Goal: Task Accomplishment & Management: Complete application form

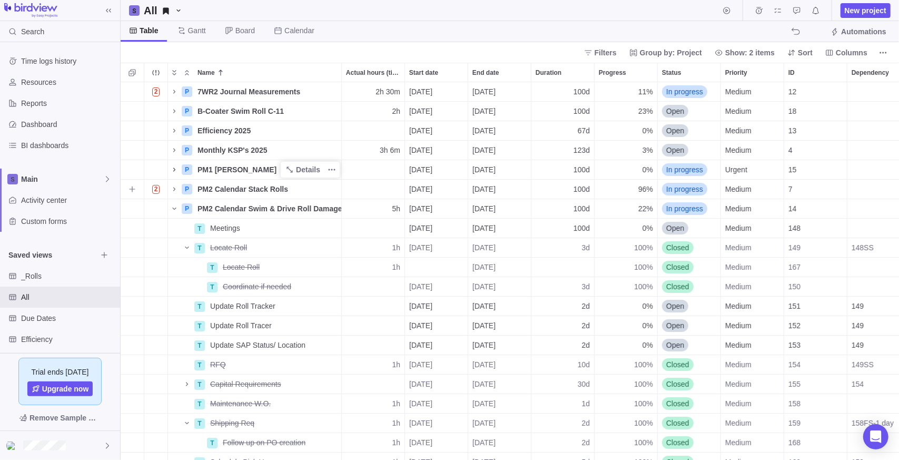
scroll to position [370, 771]
click at [175, 207] on icon "Name" at bounding box center [174, 208] width 8 height 8
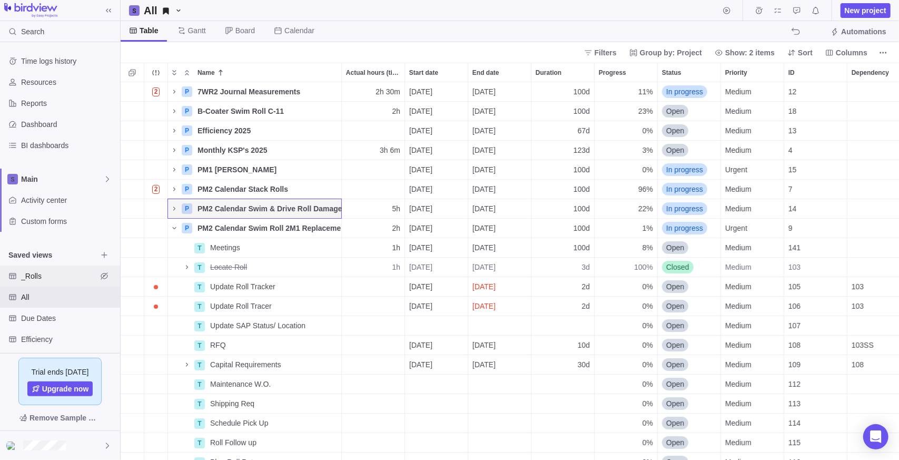
scroll to position [53, 0]
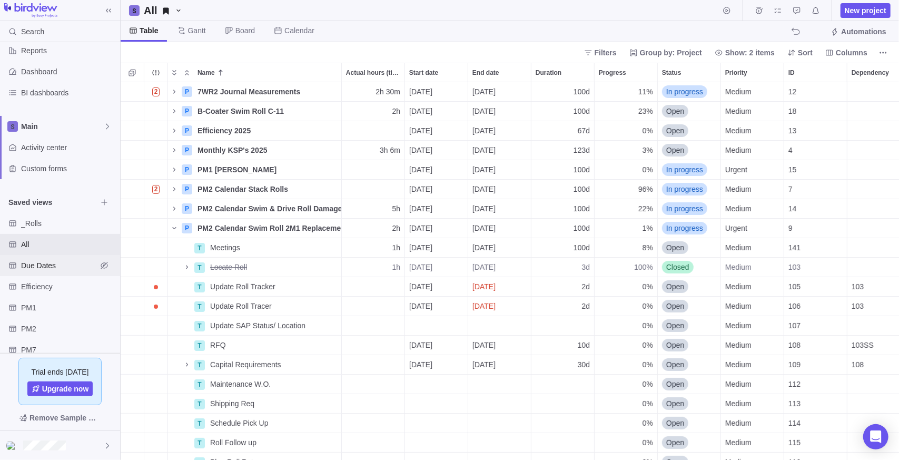
click at [54, 269] on span "Due Dates" at bounding box center [59, 265] width 76 height 11
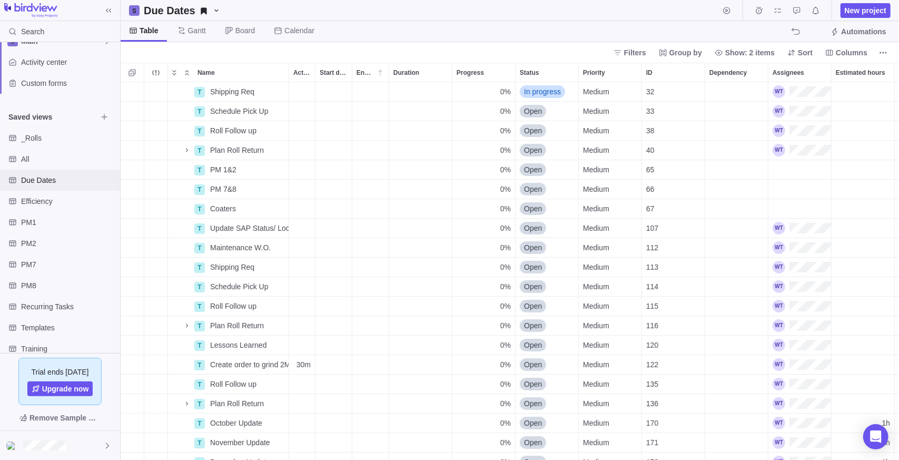
scroll to position [121, 0]
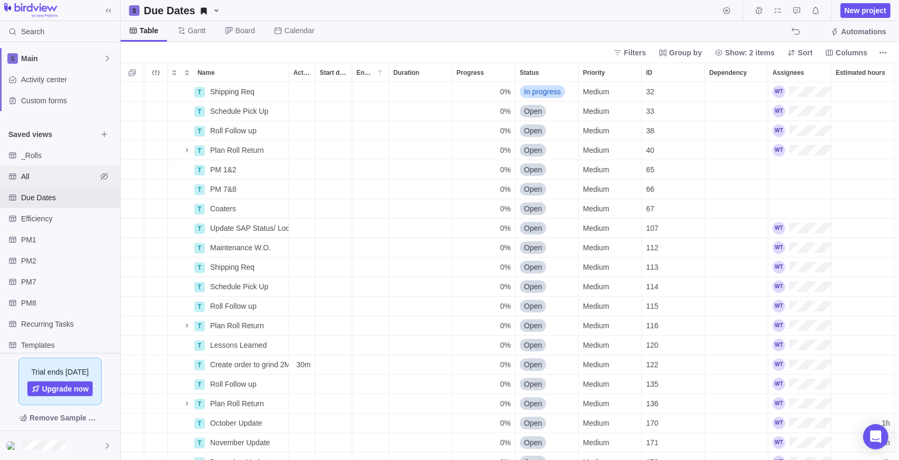
click at [58, 174] on span "All" at bounding box center [59, 176] width 76 height 11
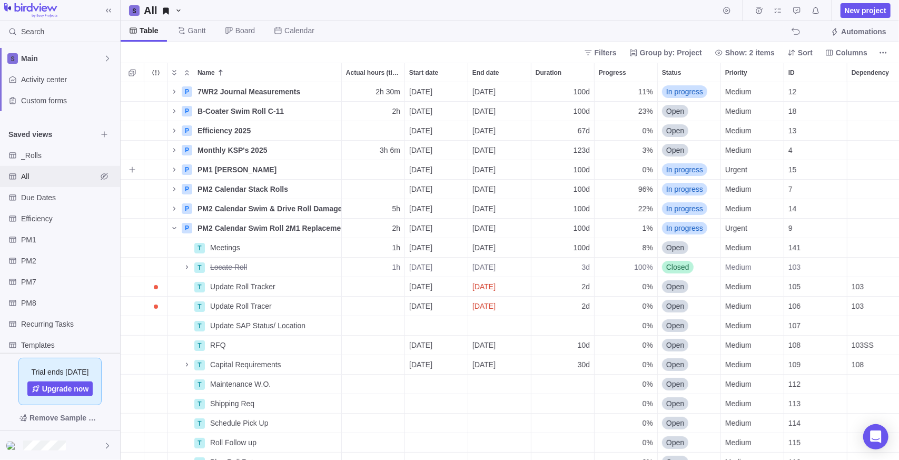
scroll to position [370, 771]
click at [186, 68] on icon "Collapse" at bounding box center [187, 72] width 8 height 8
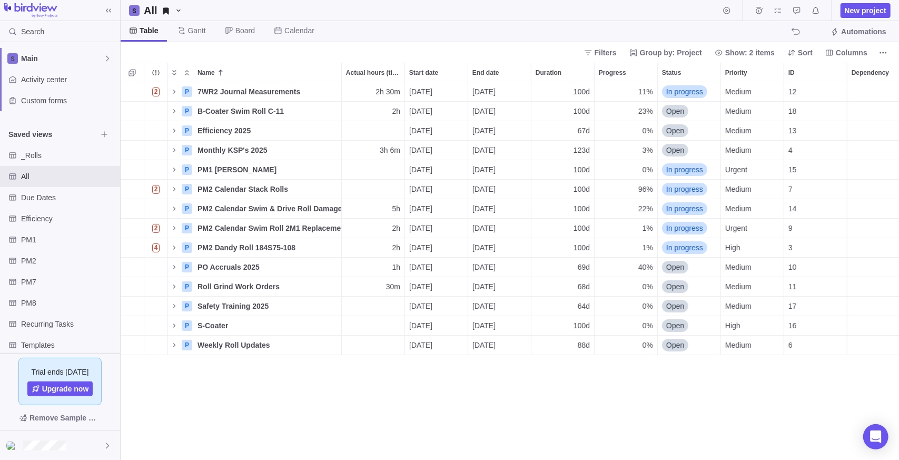
click at [238, 383] on div "2 P 7WR2 Journal Measurements Details 2h 30m [DATE] [DATE] 100d 11% In progress…" at bounding box center [510, 271] width 779 height 378
click at [866, 14] on span "New project" at bounding box center [866, 10] width 42 height 11
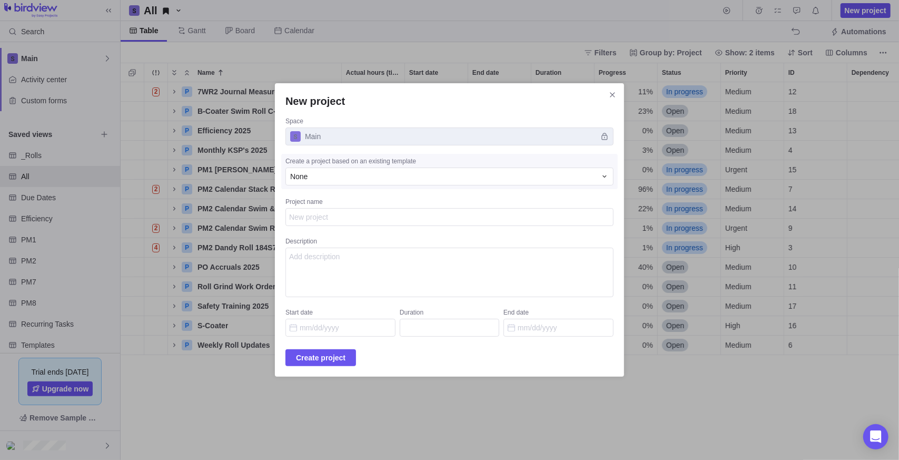
type textarea "x"
type textarea "R"
type textarea "x"
type textarea "Re"
type textarea "x"
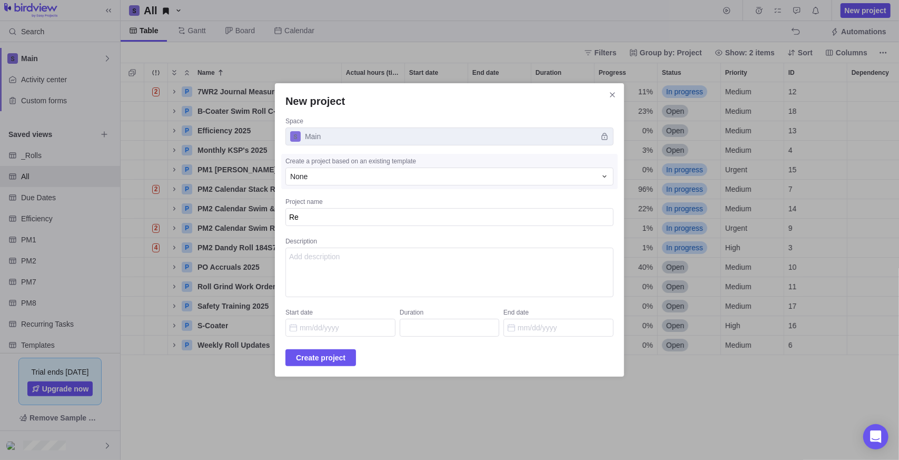
type textarea "Req"
type textarea "x"
type textarea "Requ"
type textarea "x"
type textarea "Reque"
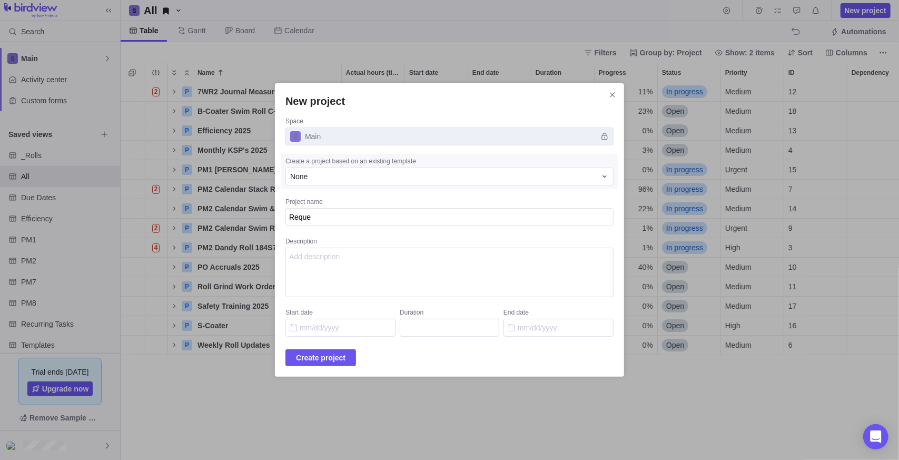
type textarea "x"
type textarea "Reques"
type textarea "x"
type textarea "Request"
type textarea "x"
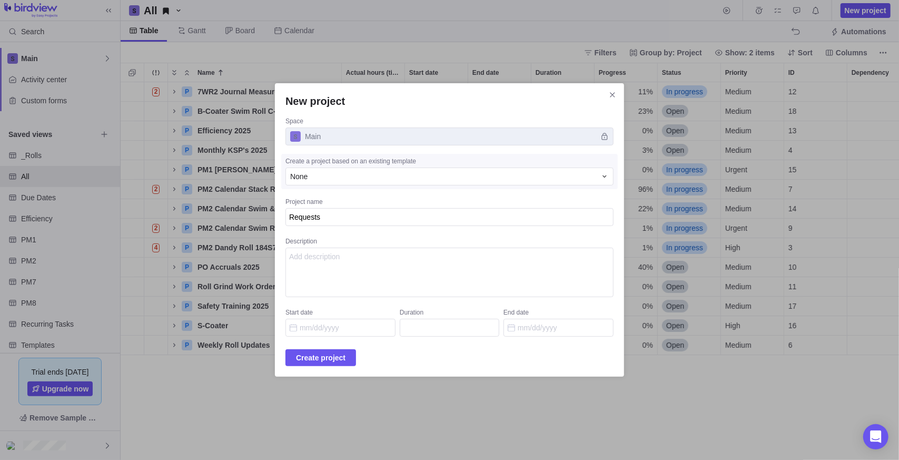
type textarea "Requests"
type textarea "x"
type textarea "Non-roll specific tasks"
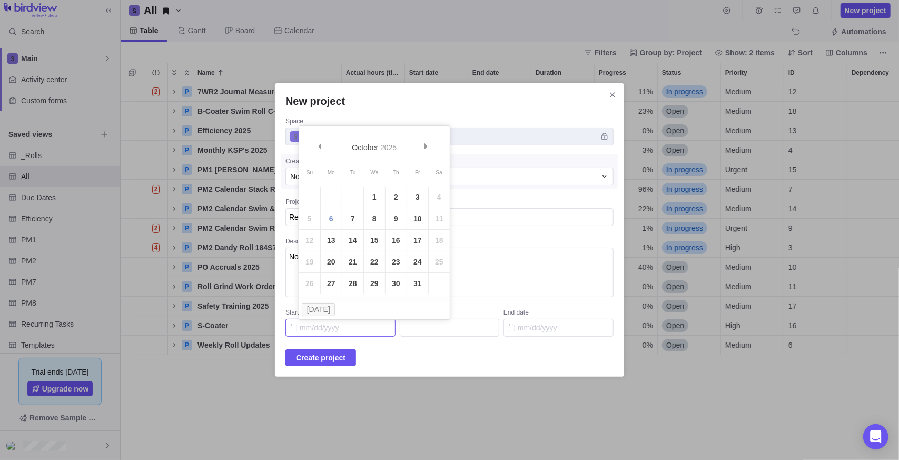
click at [311, 323] on input "Start date" at bounding box center [341, 328] width 110 height 18
click at [415, 196] on link "3" at bounding box center [417, 197] width 21 height 21
type input "[DATE]"
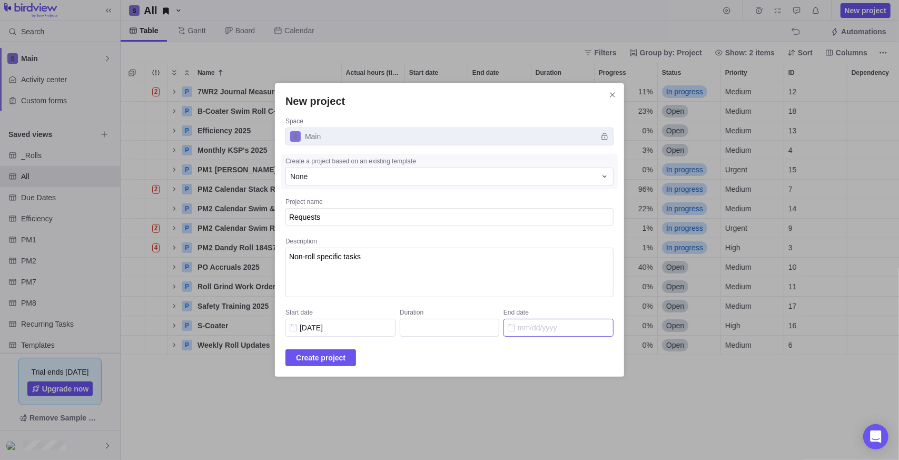
click at [541, 329] on input "End date" at bounding box center [559, 328] width 110 height 18
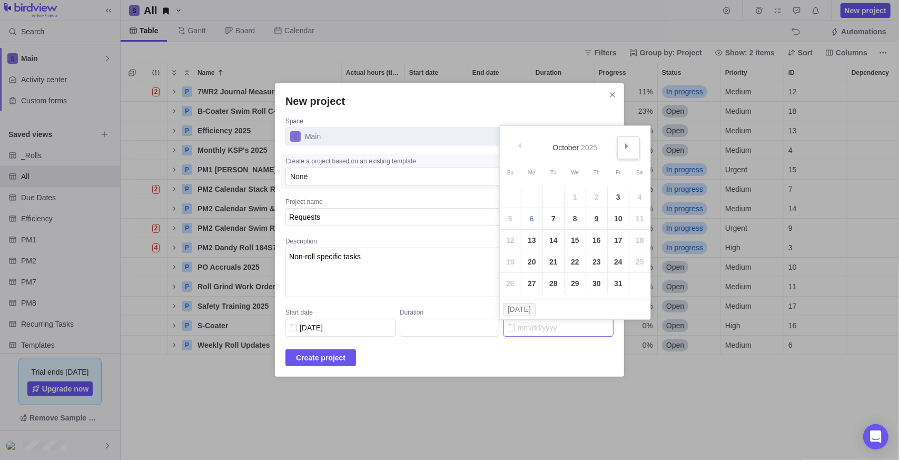
click at [620, 144] on link "Next" at bounding box center [628, 147] width 23 height 23
click at [574, 285] on link "31" at bounding box center [575, 283] width 21 height 21
type input "64"
type input "[DATE]"
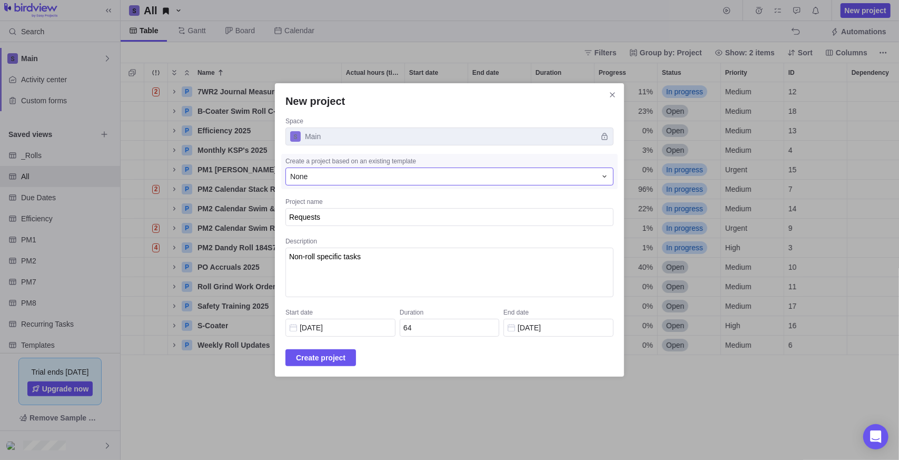
click at [359, 174] on div "None" at bounding box center [443, 176] width 306 height 11
click at [356, 357] on span "Create project" at bounding box center [321, 357] width 71 height 17
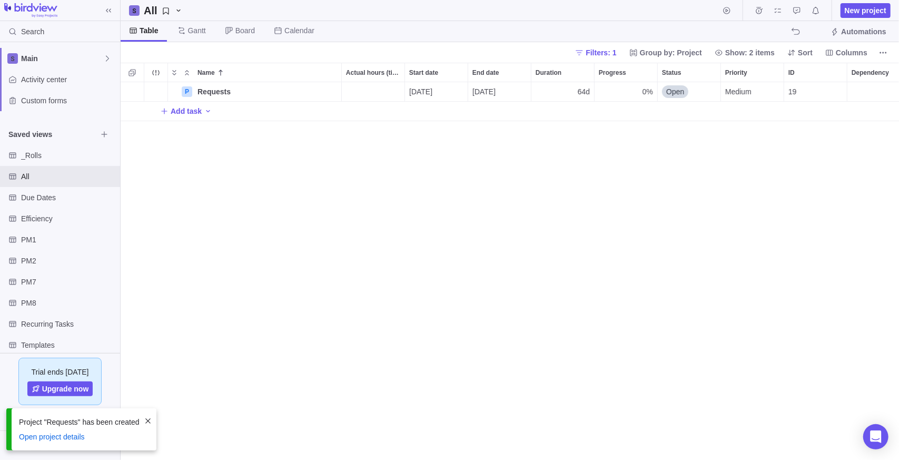
scroll to position [370, 771]
click at [131, 92] on icon "Add activity" at bounding box center [132, 91] width 8 height 8
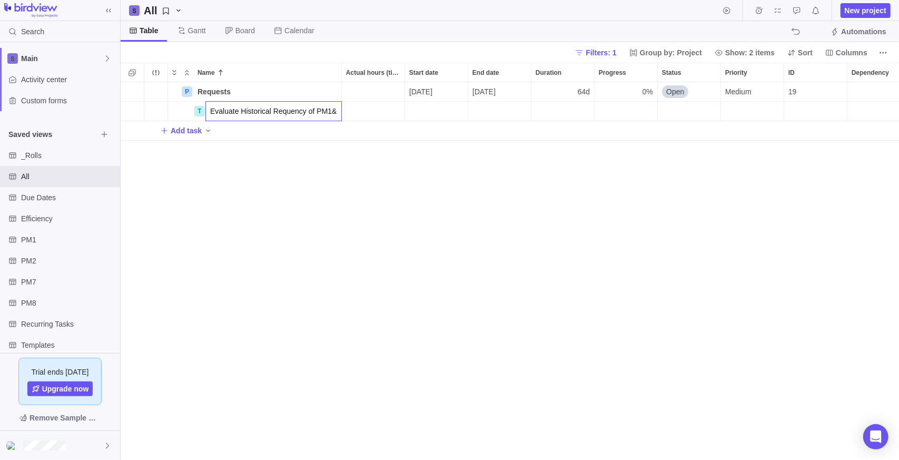
scroll to position [0, 0]
type input "Evaluate Historical Requency of PM1&2 size press rolls"
click at [316, 110] on div "P Requests Details [DATE] [DATE] 64d 0% Open Medium 19 T Evaluate Historical Re…" at bounding box center [510, 271] width 779 height 378
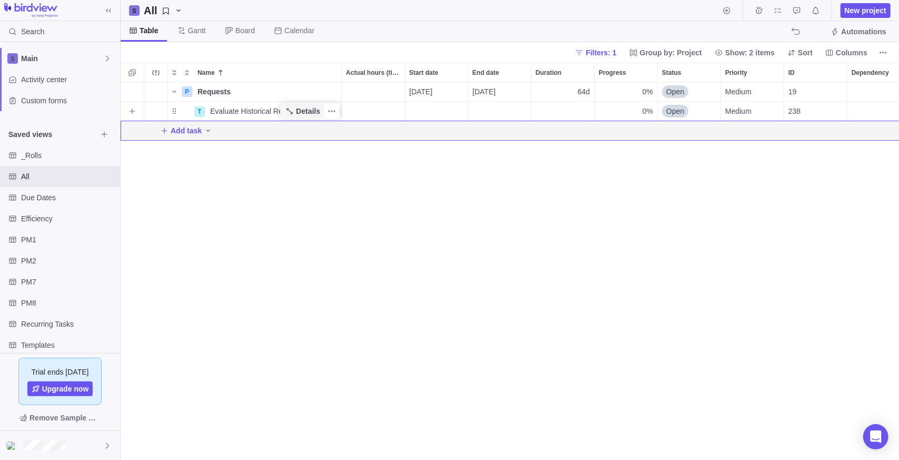
click at [323, 112] on span "Details" at bounding box center [302, 111] width 43 height 15
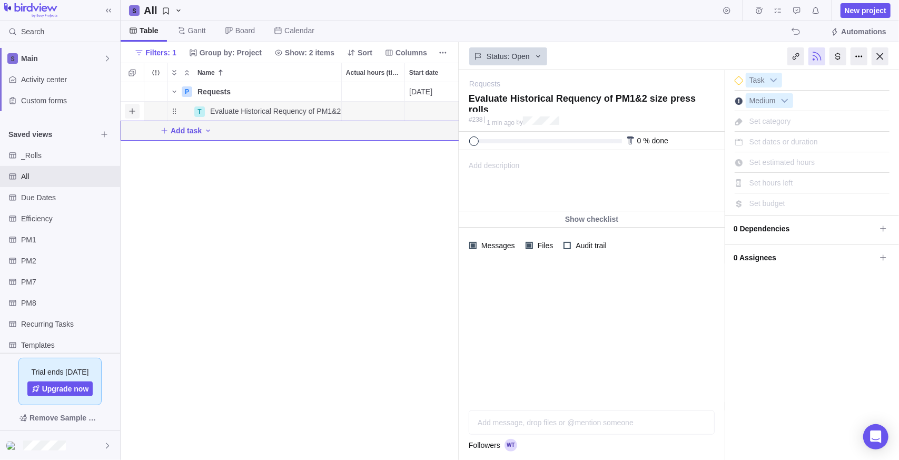
click at [139, 112] on span "Add sub-activity" at bounding box center [132, 111] width 15 height 15
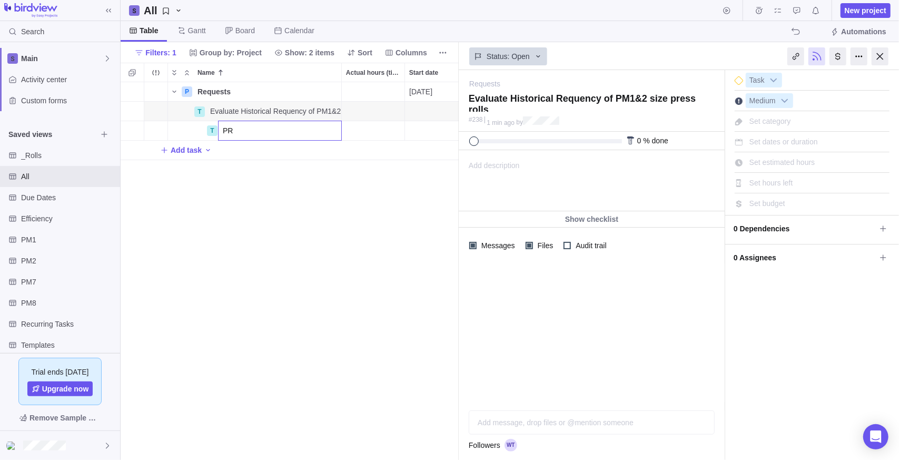
type input "P"
type input "Frequency of Roll Change from Binder"
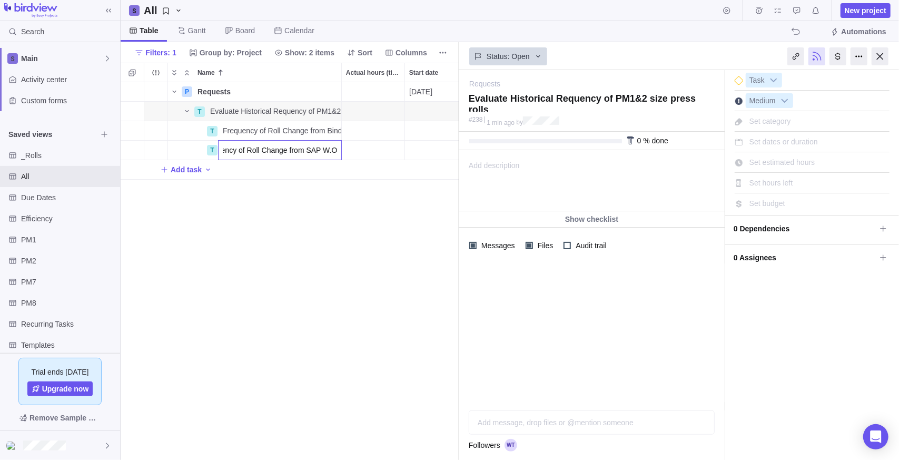
type input "Frequency of Roll Change from SAP W.O.'s"
click at [259, 274] on div "P Requests Details [DATE] [DATE] 64d 0% Open Medium 19 T Evaluate Historical Re…" at bounding box center [290, 271] width 338 height 378
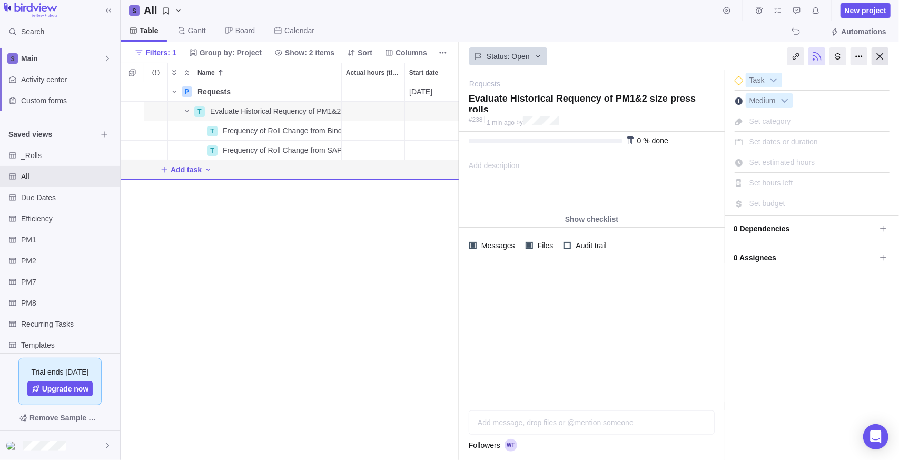
click at [886, 54] on div at bounding box center [880, 56] width 17 height 18
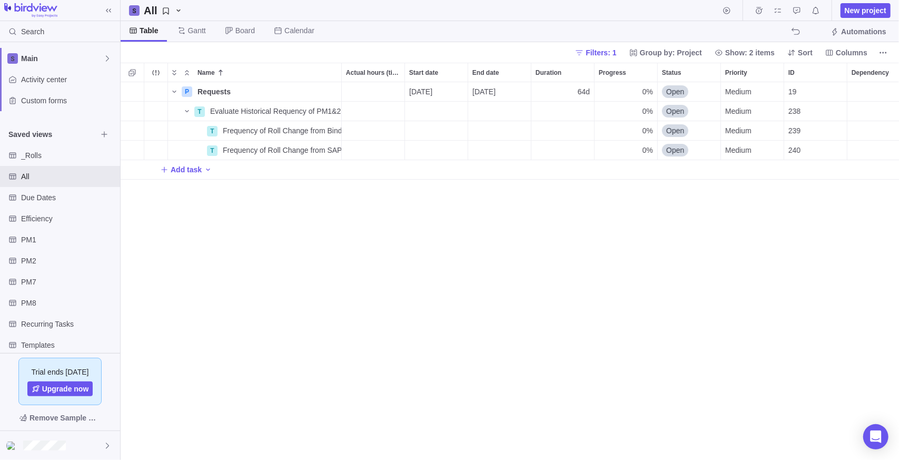
scroll to position [370, 771]
click at [129, 76] on span "Selection mode" at bounding box center [132, 72] width 15 height 15
click at [130, 97] on div "grid" at bounding box center [129, 91] width 8 height 15
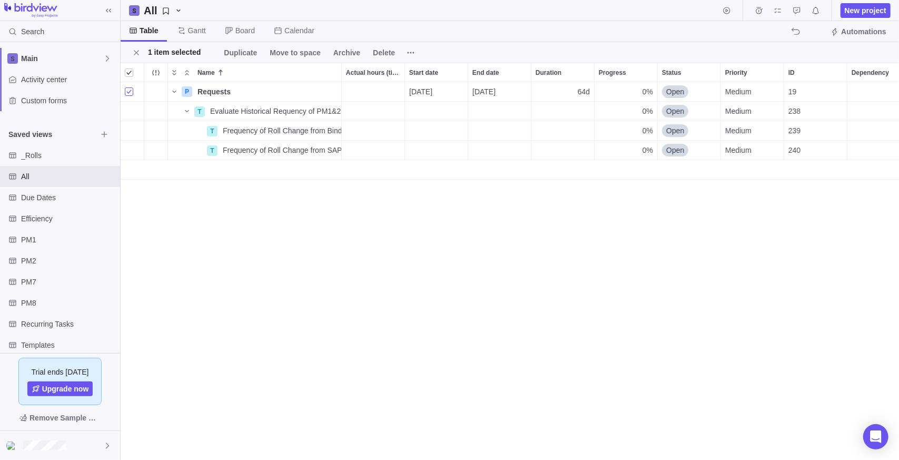
click at [130, 97] on div "grid" at bounding box center [129, 91] width 8 height 15
click at [131, 72] on div at bounding box center [129, 72] width 8 height 15
click at [242, 52] on span "Assign" at bounding box center [240, 52] width 25 height 11
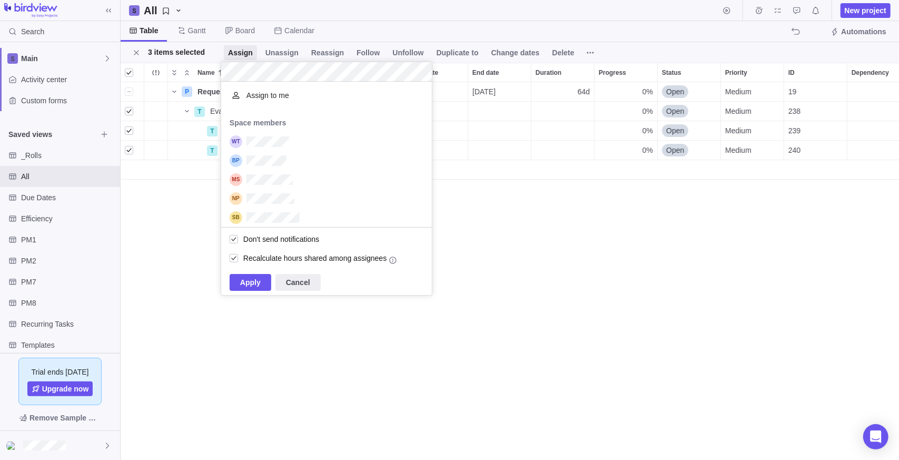
scroll to position [138, 203]
click at [267, 134] on div "grid" at bounding box center [326, 141] width 211 height 19
click at [253, 283] on span "Apply" at bounding box center [250, 282] width 21 height 13
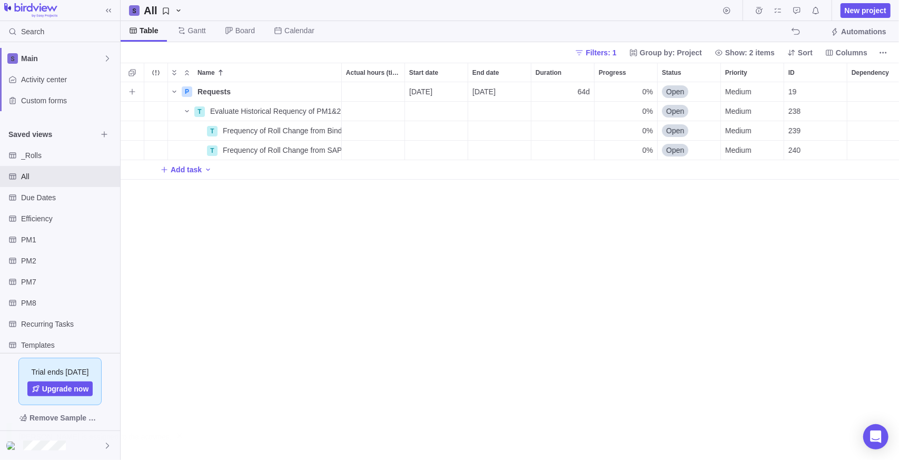
click at [252, 281] on div "P Requests Details [DATE] [DATE] 64d 0% Open Medium 19 T Evaluate Historical Re…" at bounding box center [510, 271] width 779 height 378
click at [306, 111] on span "Details" at bounding box center [308, 111] width 24 height 11
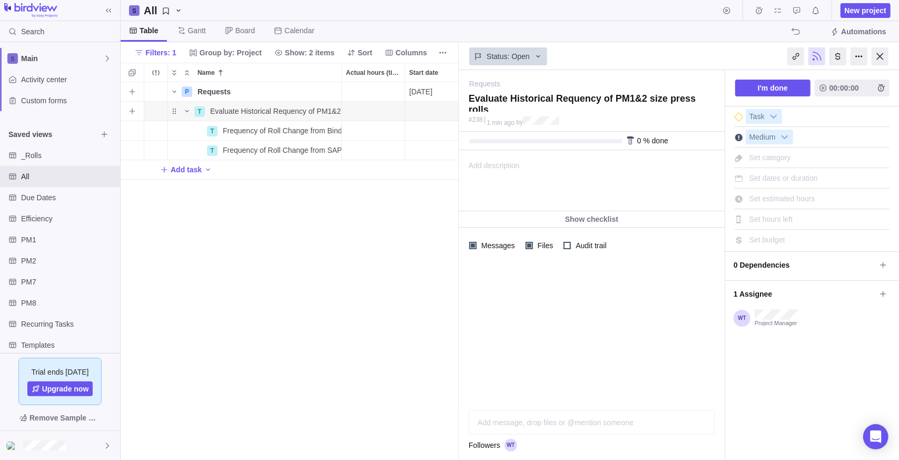
click at [417, 112] on div "Start date" at bounding box center [436, 111] width 63 height 19
click at [508, 192] on link "3" at bounding box center [514, 192] width 21 height 21
click at [337, 227] on div "P Requests Details [DATE] [DATE] 64d 0% Open Medium 19 T Evaluate Historical Re…" at bounding box center [290, 271] width 338 height 378
click at [880, 60] on div at bounding box center [880, 56] width 17 height 18
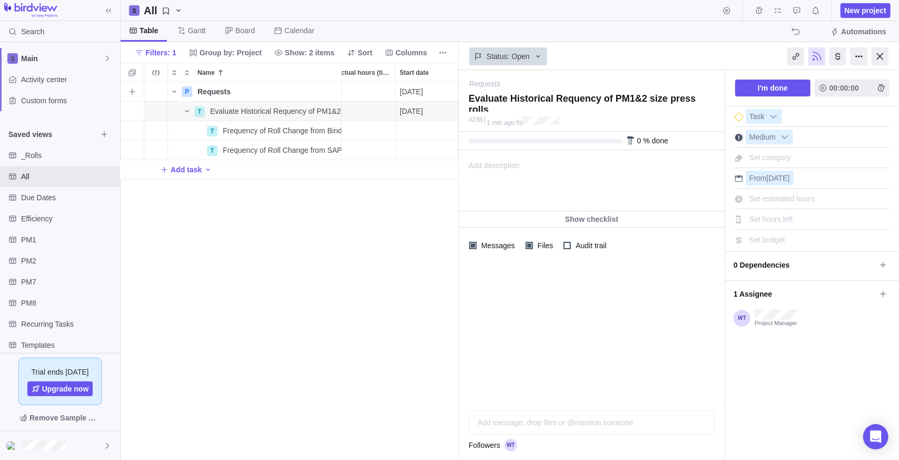
scroll to position [370, 771]
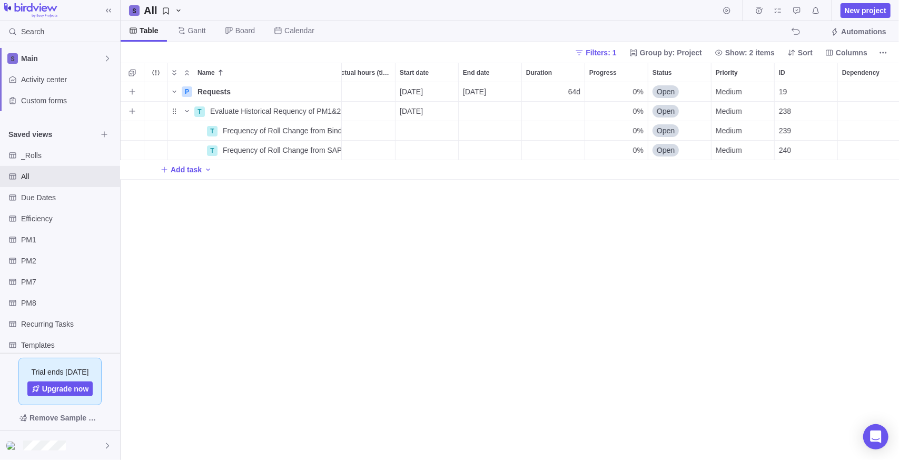
click at [496, 110] on div "End date" at bounding box center [490, 111] width 63 height 19
click at [583, 212] on link "10" at bounding box center [577, 213] width 21 height 21
click at [435, 127] on div "Start date" at bounding box center [427, 130] width 63 height 19
click at [873, 123] on div "P Requests Details [DATE] [DATE] 64d 0% Open Medium 19 T Evaluate Historical Re…" at bounding box center [510, 271] width 779 height 378
click at [868, 130] on div "Dependency" at bounding box center [869, 130] width 63 height 19
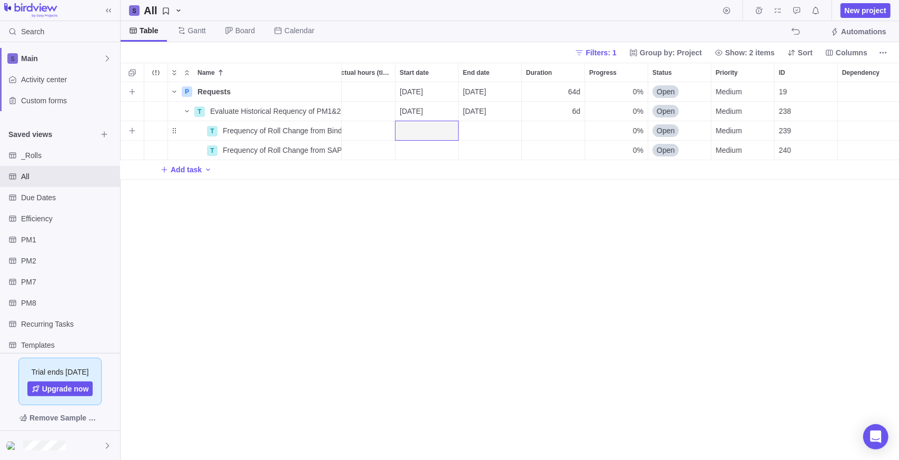
scroll to position [0, 12]
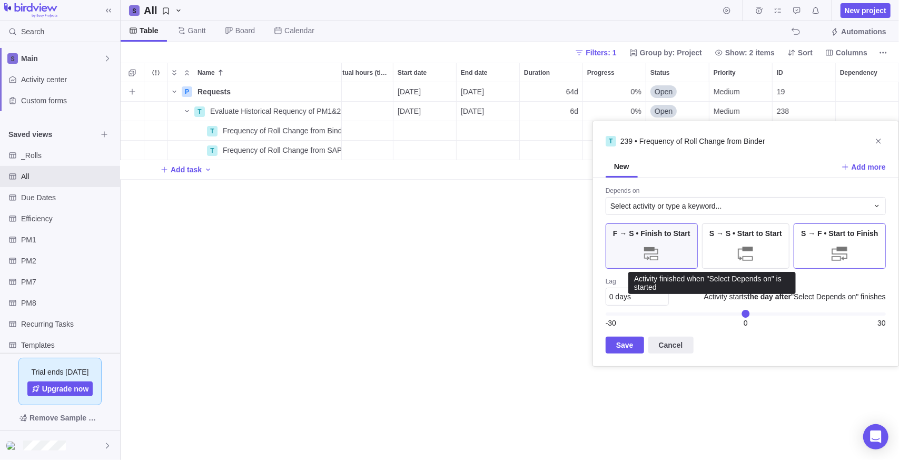
click at [814, 252] on div "S → F • Start to Finish" at bounding box center [840, 245] width 92 height 45
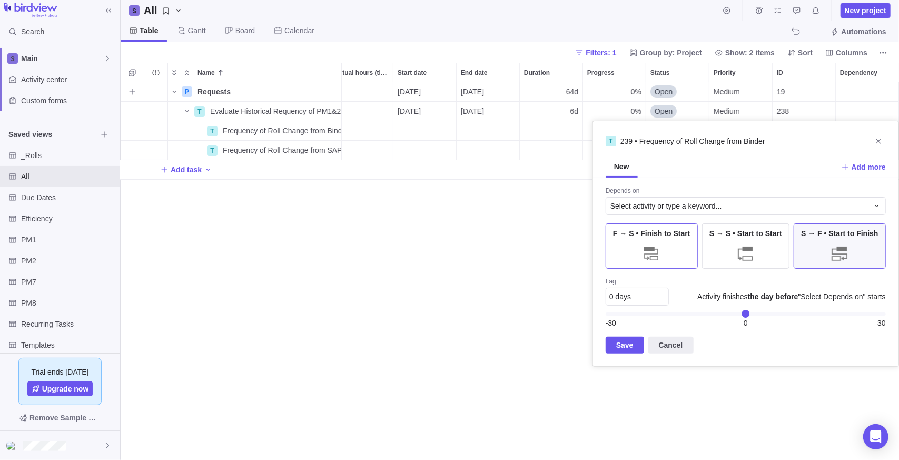
click at [630, 250] on div "F → S • Finish to Start" at bounding box center [652, 245] width 92 height 45
click at [741, 257] on div at bounding box center [745, 253] width 21 height 21
click at [708, 199] on div "Select activity or type a keyword..." at bounding box center [746, 206] width 280 height 18
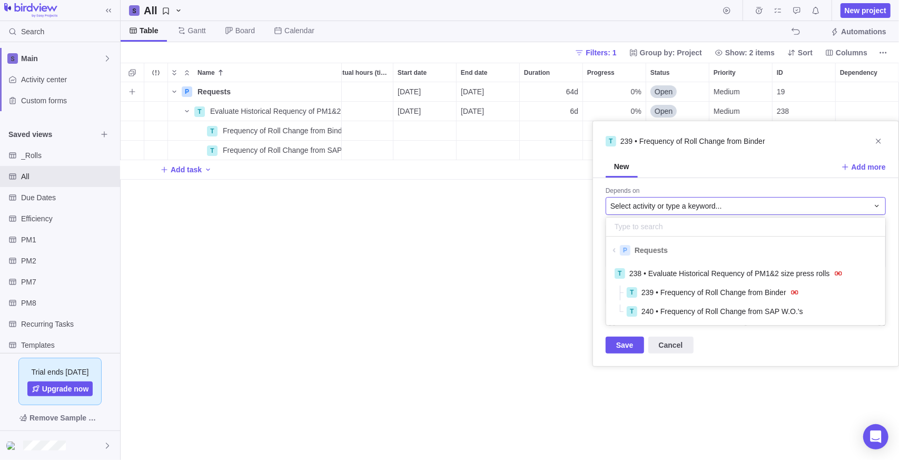
scroll to position [57, 271]
click at [717, 274] on span "238 • Evaluate Historical Requency of PM1&2 size press rolls" at bounding box center [730, 273] width 201 height 11
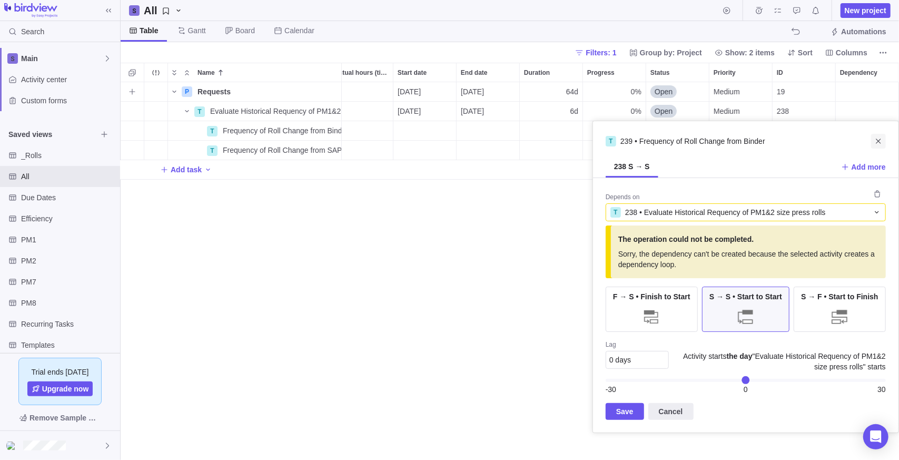
click at [875, 145] on span "Close" at bounding box center [878, 141] width 15 height 15
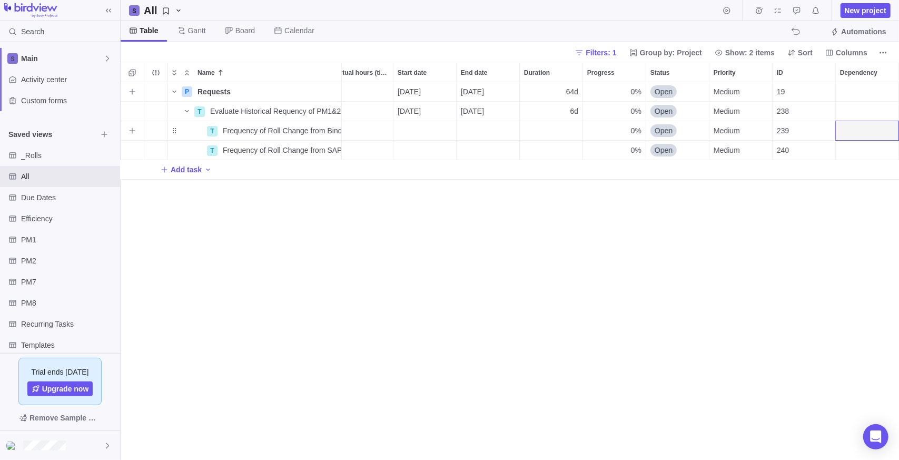
click at [422, 131] on div "Start date" at bounding box center [425, 130] width 63 height 19
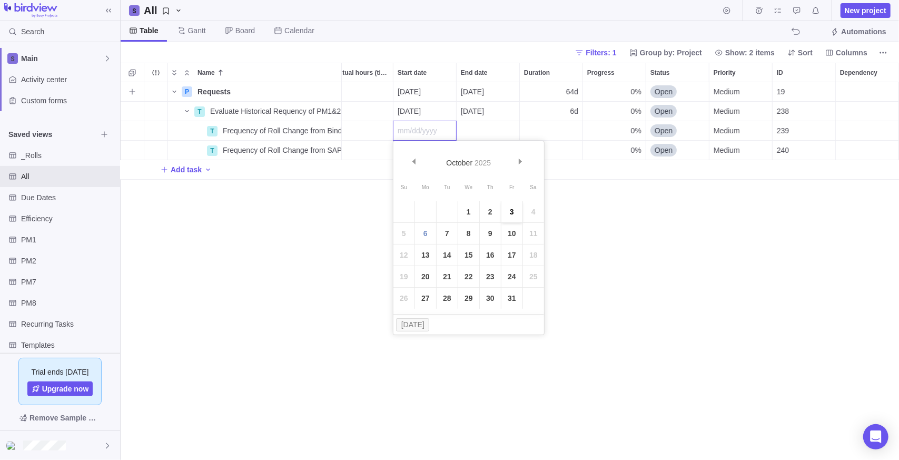
click at [510, 205] on link "3" at bounding box center [512, 211] width 21 height 21
click at [419, 153] on div "Start date" at bounding box center [425, 150] width 63 height 19
click at [511, 232] on link "3" at bounding box center [512, 231] width 21 height 21
click at [488, 128] on div "End date" at bounding box center [488, 130] width 63 height 19
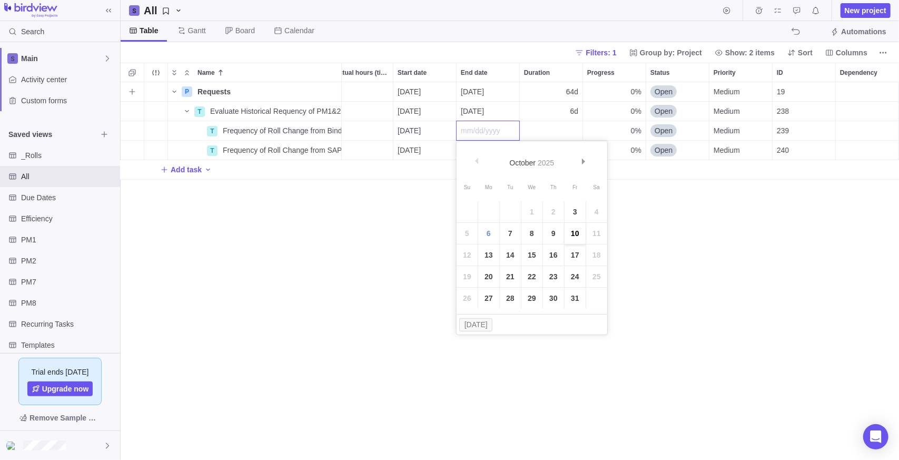
click at [579, 233] on link "10" at bounding box center [575, 233] width 21 height 21
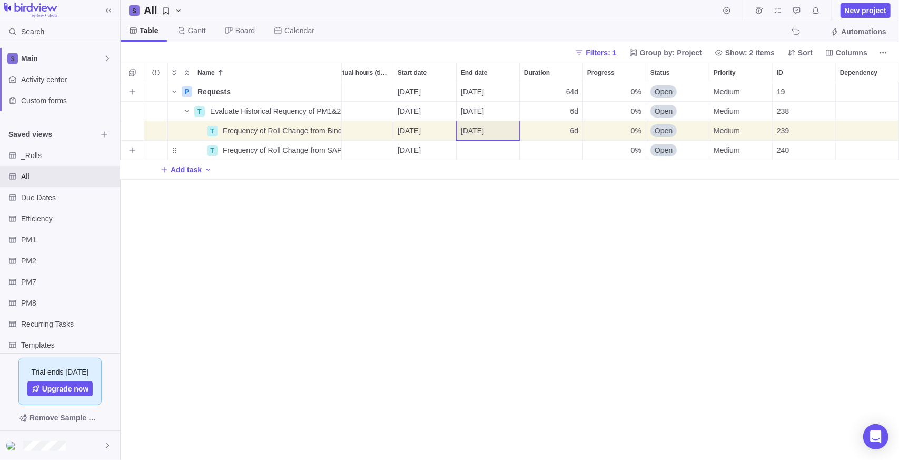
click at [487, 151] on div "End date" at bounding box center [488, 150] width 63 height 19
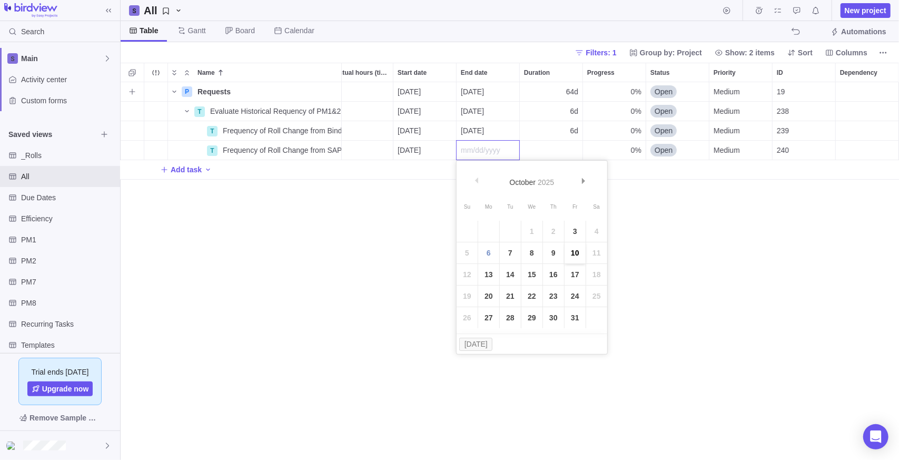
click at [577, 257] on link "10" at bounding box center [575, 252] width 21 height 21
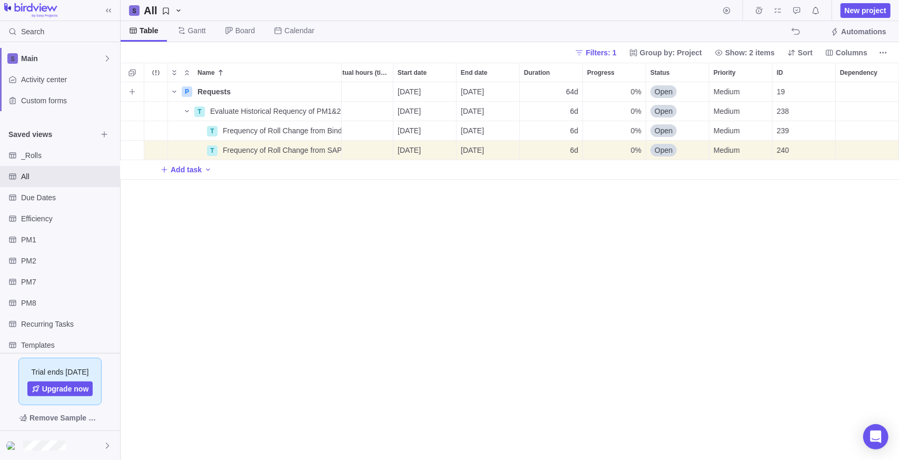
click at [576, 256] on div "P Requests Details [DATE] [DATE] 64d 0% Open Medium 19 T Evaluate Historical Re…" at bounding box center [510, 271] width 779 height 378
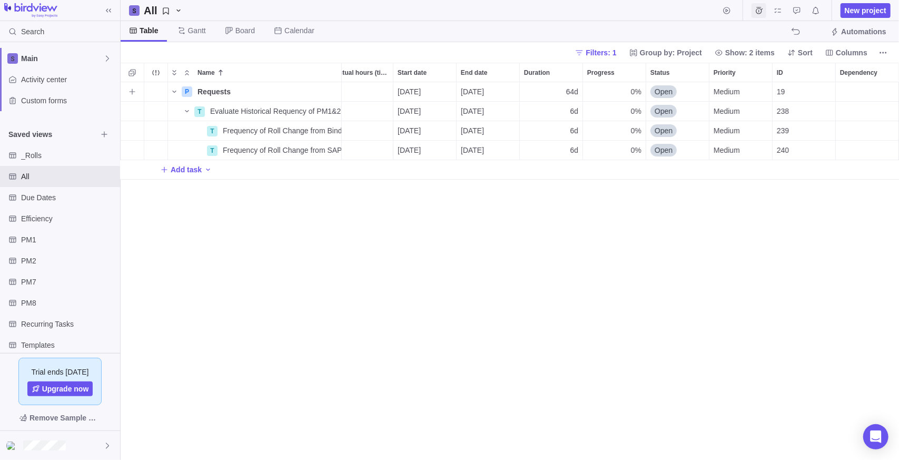
click at [759, 14] on icon "Time logs" at bounding box center [759, 10] width 8 height 8
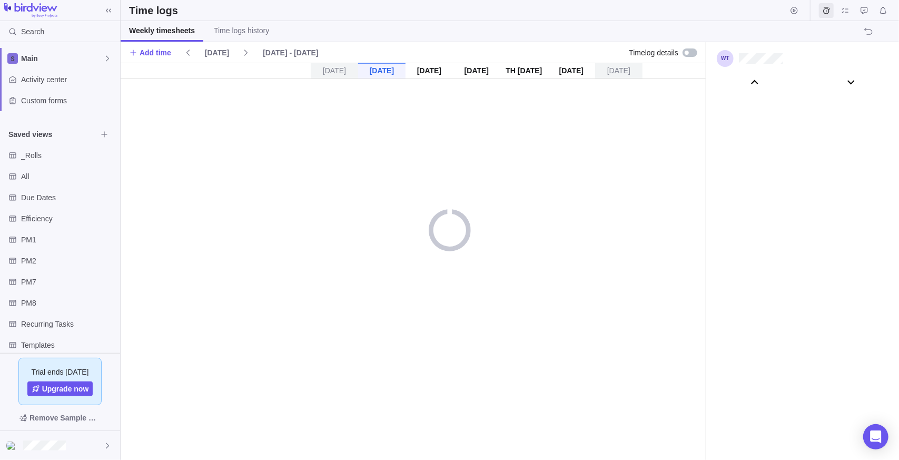
scroll to position [58868, 0]
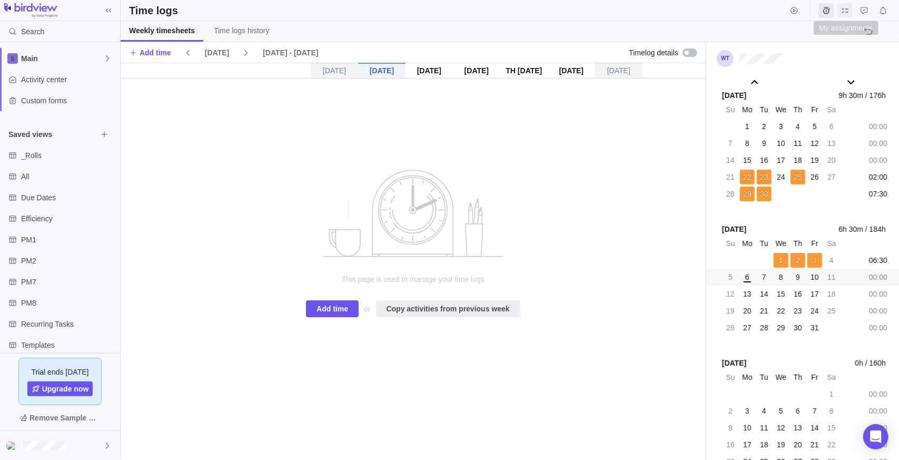
click at [845, 12] on icon "My assignments" at bounding box center [845, 10] width 8 height 8
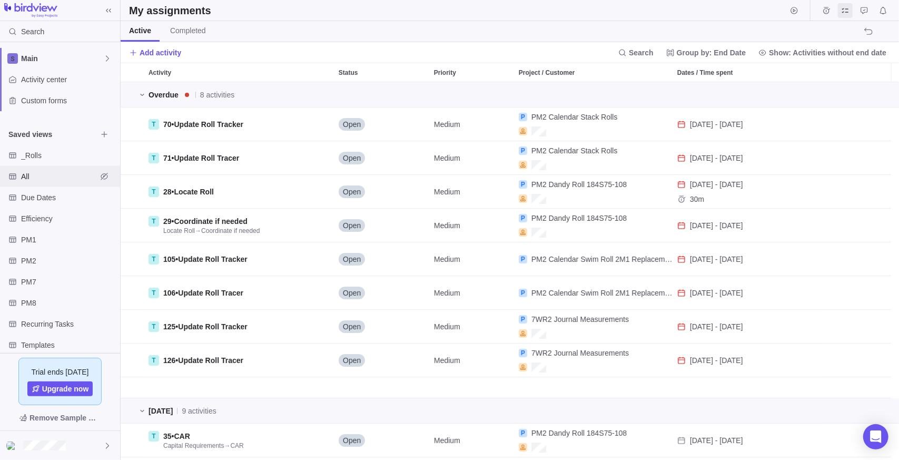
click at [36, 171] on span "All" at bounding box center [59, 176] width 76 height 11
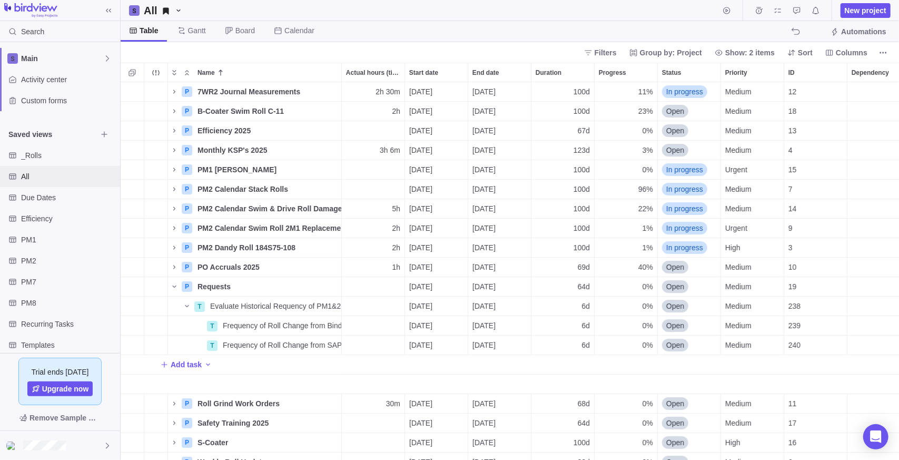
scroll to position [370, 771]
click at [188, 73] on icon "Collapse" at bounding box center [187, 72] width 8 height 8
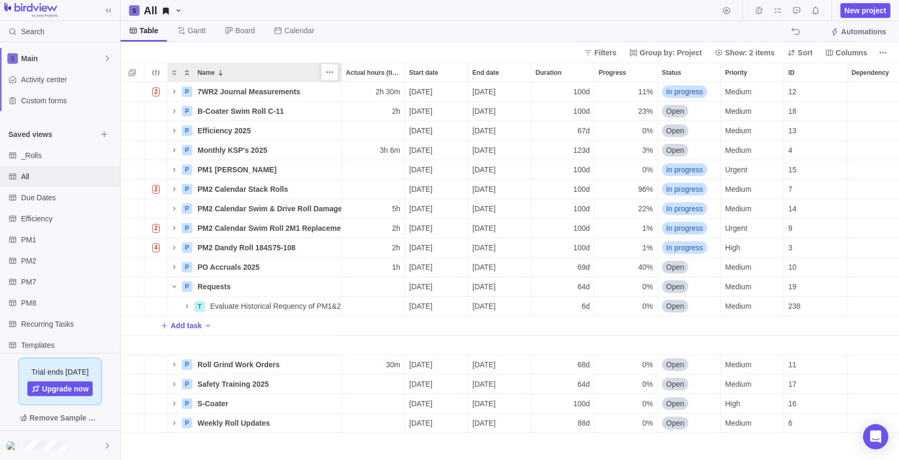
click at [188, 73] on icon "Collapse" at bounding box center [187, 72] width 8 height 8
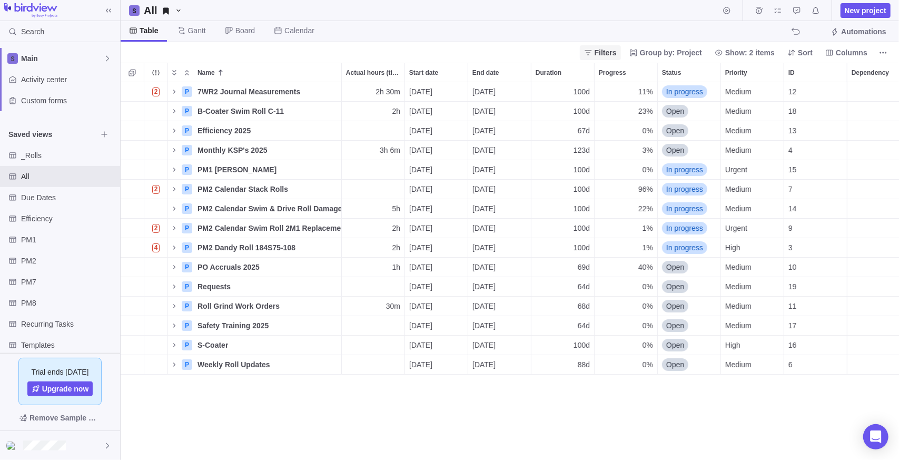
click at [617, 56] on span "Filters" at bounding box center [606, 52] width 22 height 11
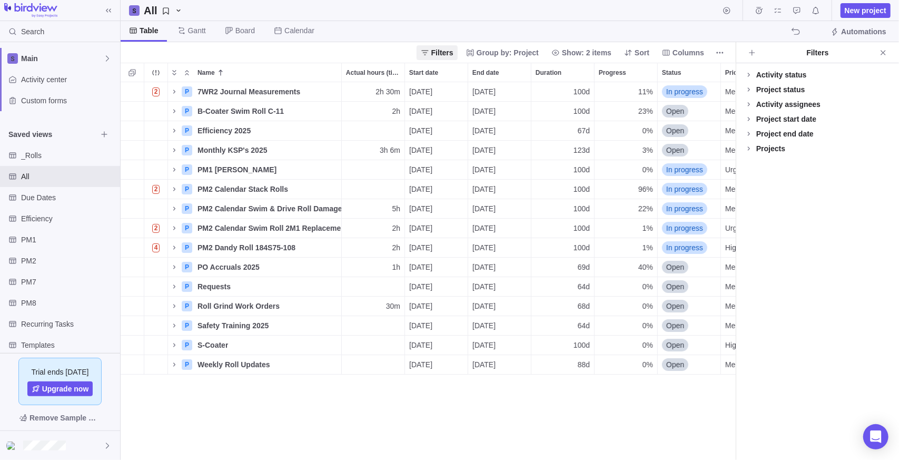
click at [788, 92] on div "Project status" at bounding box center [781, 89] width 49 height 11
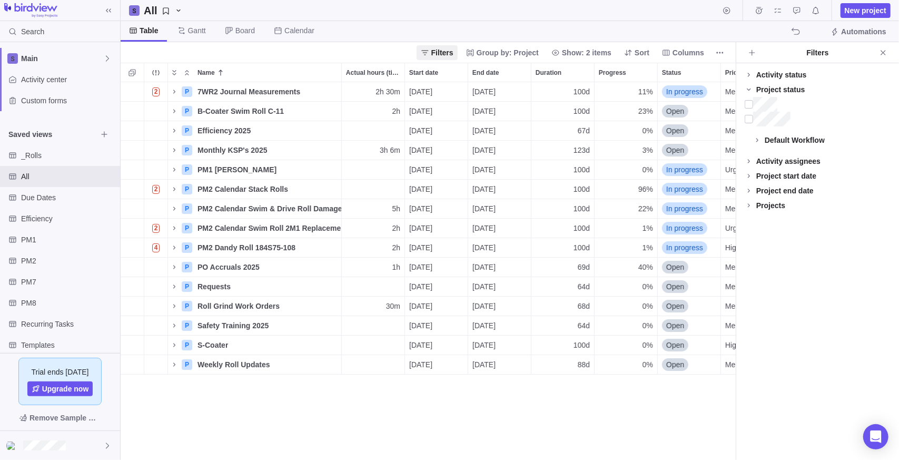
click at [780, 89] on div "Project status" at bounding box center [781, 89] width 49 height 11
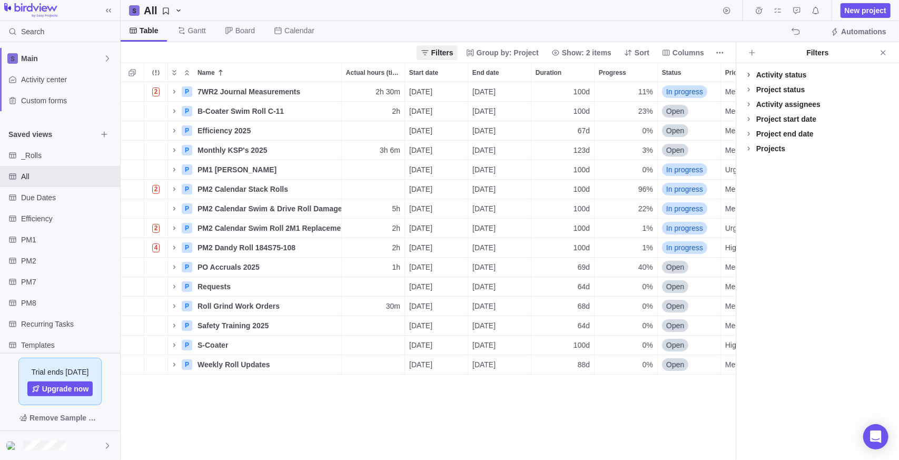
click at [753, 74] on icon at bounding box center [749, 75] width 8 height 8
click at [763, 90] on span at bounding box center [757, 89] width 15 height 15
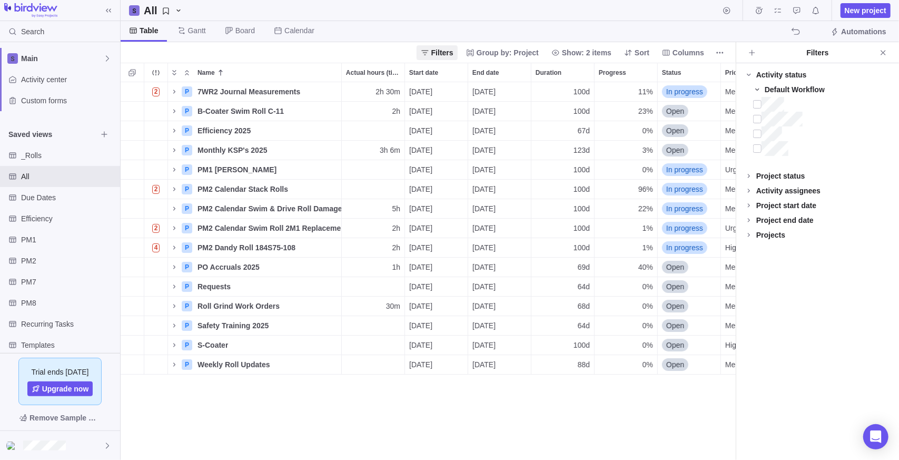
click at [761, 90] on icon at bounding box center [757, 89] width 8 height 8
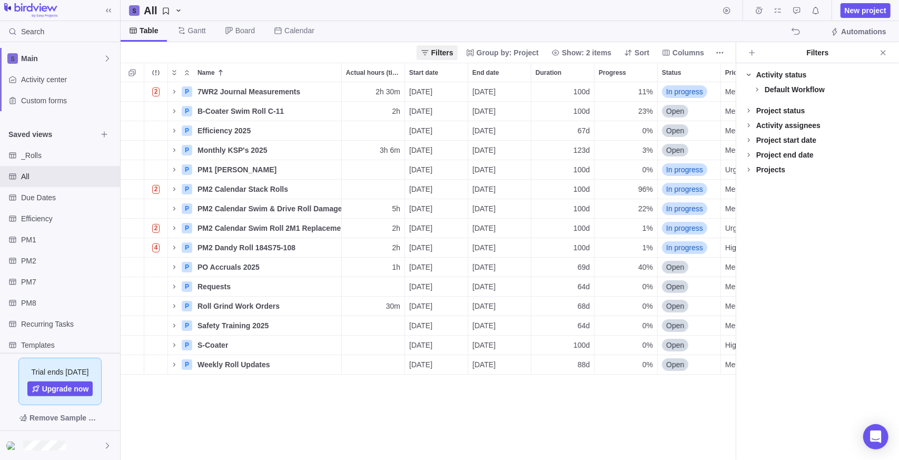
click at [756, 74] on span at bounding box center [749, 74] width 15 height 15
click at [749, 88] on icon at bounding box center [749, 89] width 2 height 4
click at [750, 88] on icon at bounding box center [749, 89] width 8 height 8
click at [749, 147] on icon at bounding box center [749, 148] width 2 height 4
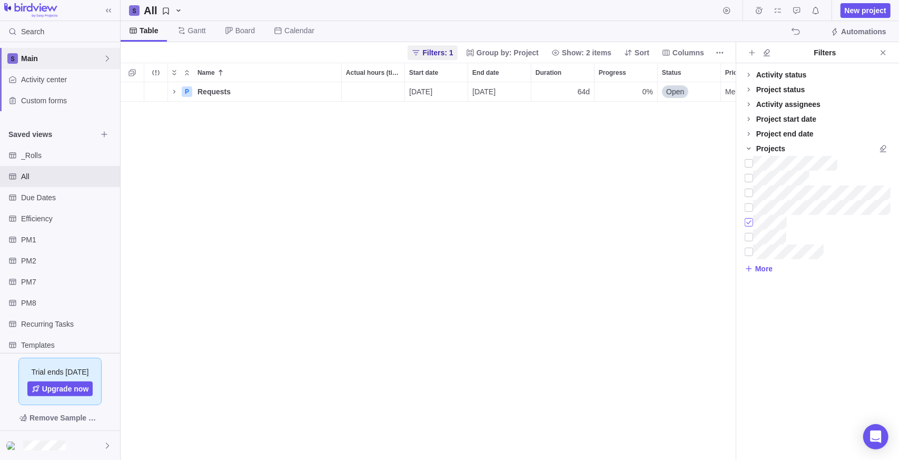
scroll to position [370, 607]
click at [205, 200] on div "P Requests Details [DATE] [DATE] 64d 0% Open Medium 19" at bounding box center [428, 271] width 615 height 378
click at [178, 74] on icon "Expand" at bounding box center [174, 72] width 8 height 8
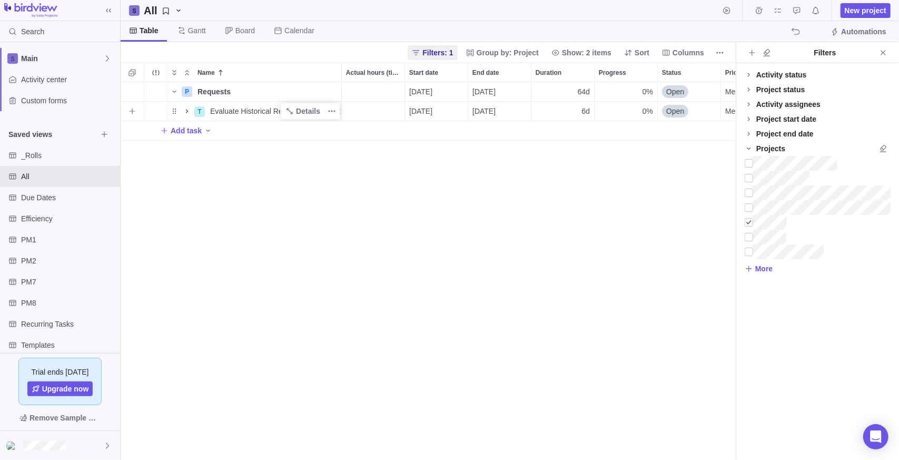
click at [190, 114] on icon "Name" at bounding box center [187, 111] width 8 height 8
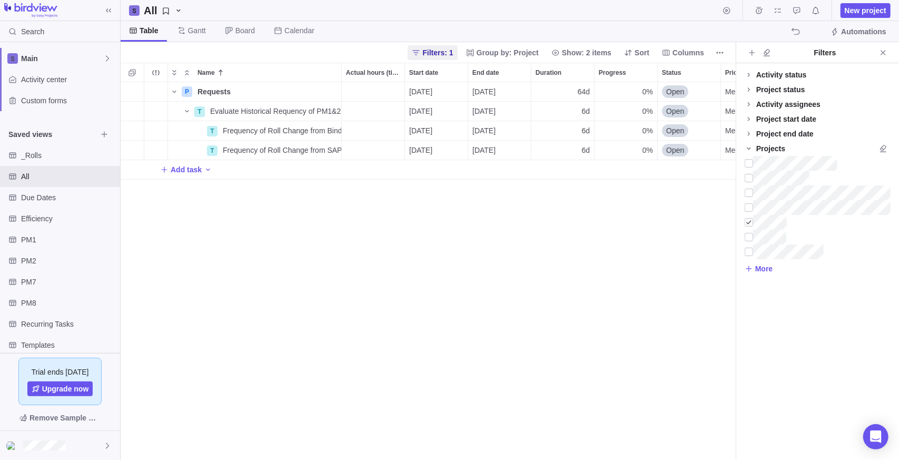
drag, startPoint x: 342, startPoint y: 291, endPoint x: 599, endPoint y: 232, distance: 263.8
click at [357, 284] on div "P Requests Details [DATE] [DATE] 64d 0% Open Medium 19 T Evaluate Historical Re…" at bounding box center [428, 271] width 615 height 378
click at [877, 55] on span "Close" at bounding box center [883, 52] width 15 height 15
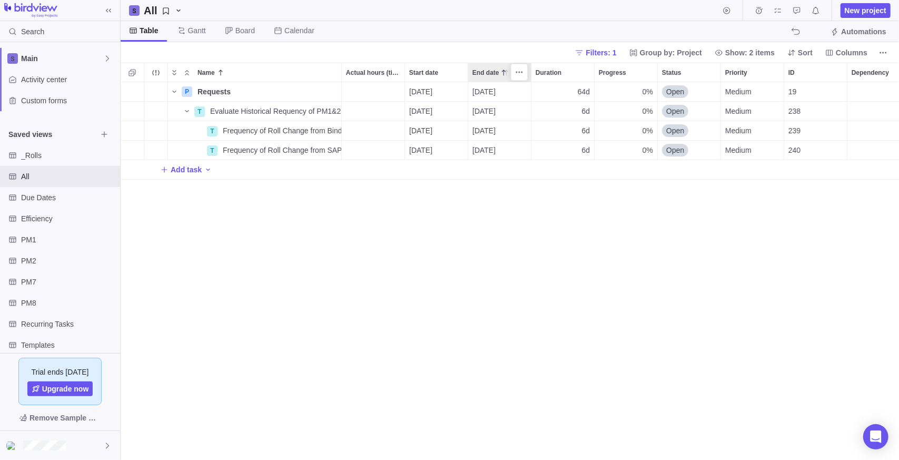
scroll to position [370, 771]
click at [165, 14] on icon "All" at bounding box center [166, 11] width 8 height 8
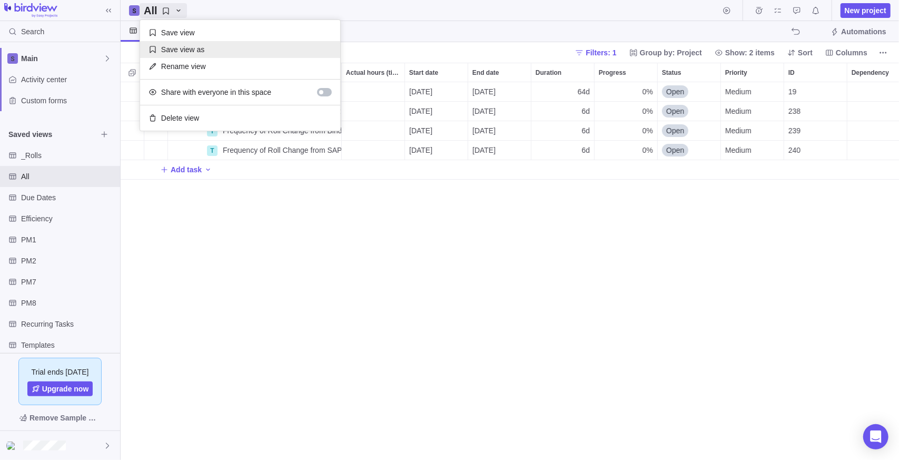
click at [170, 48] on span "Save view as" at bounding box center [182, 49] width 43 height 11
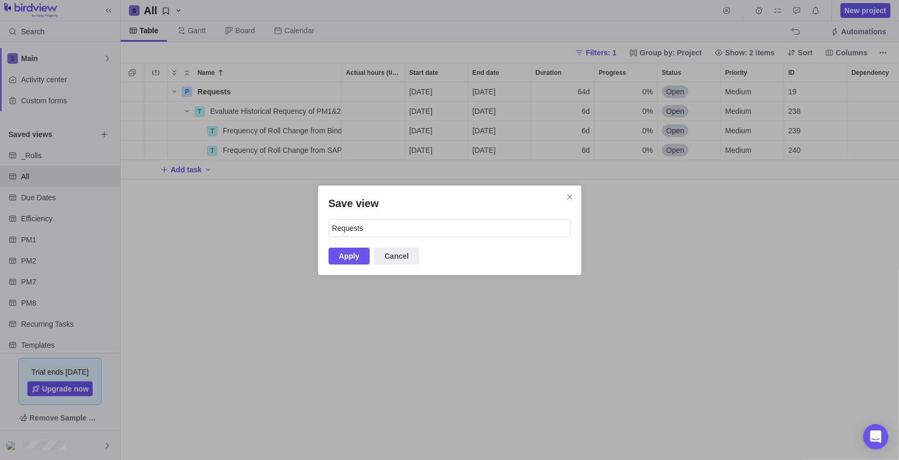
type input "Requests"
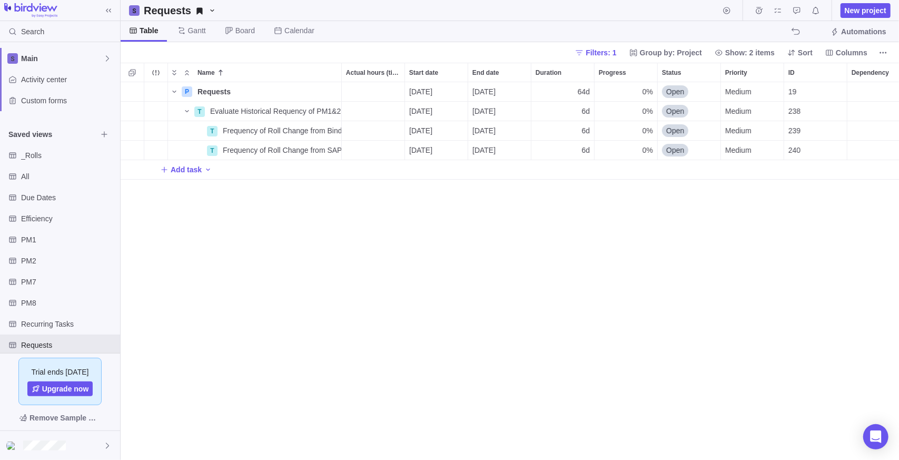
click at [258, 348] on div "P Requests Details [DATE] [DATE] 64d 0% Open Medium 19 T Evaluate Historical Re…" at bounding box center [510, 271] width 779 height 378
